Goal: Find specific page/section

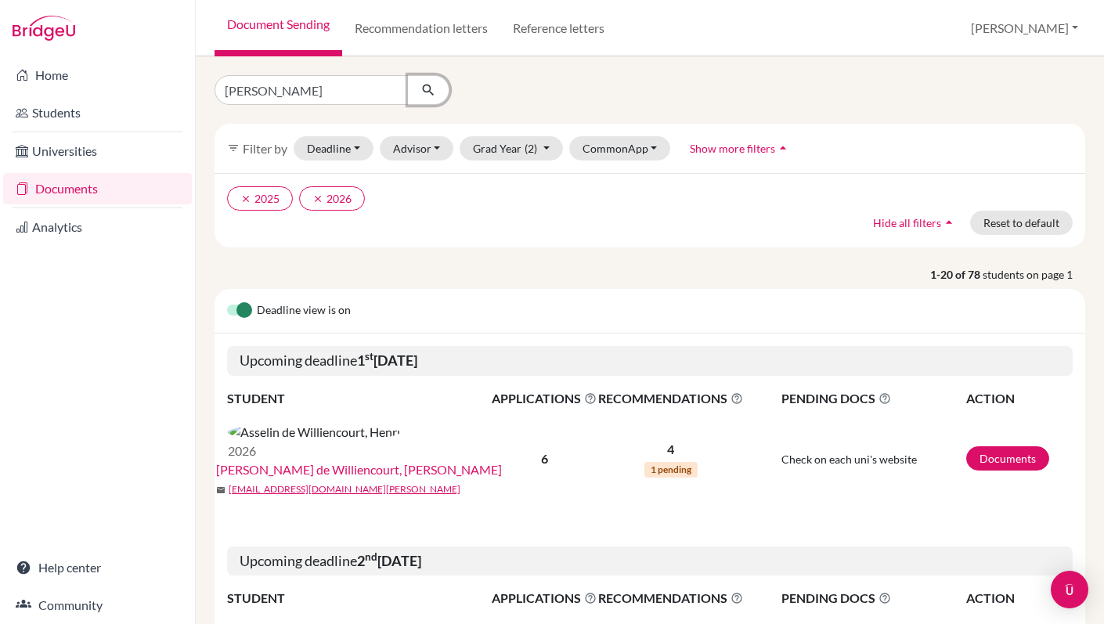
click at [425, 92] on icon "submit" at bounding box center [429, 90] width 16 height 16
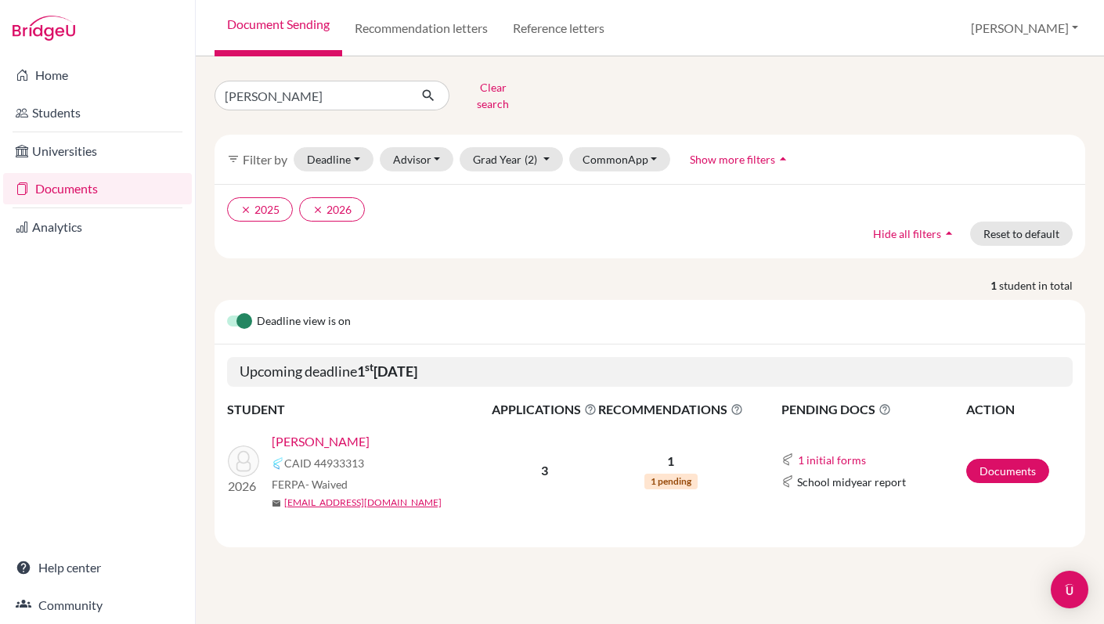
click at [352, 432] on link "[PERSON_NAME]" at bounding box center [321, 441] width 98 height 19
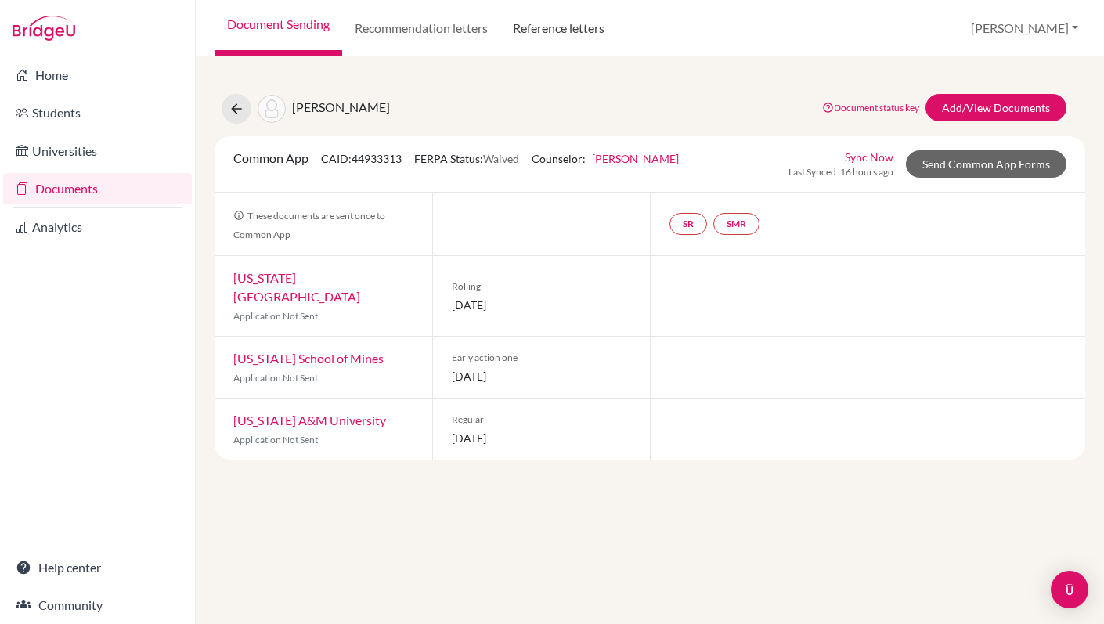
click at [567, 26] on link "Reference letters" at bounding box center [558, 28] width 117 height 56
